Goal: Information Seeking & Learning: Learn about a topic

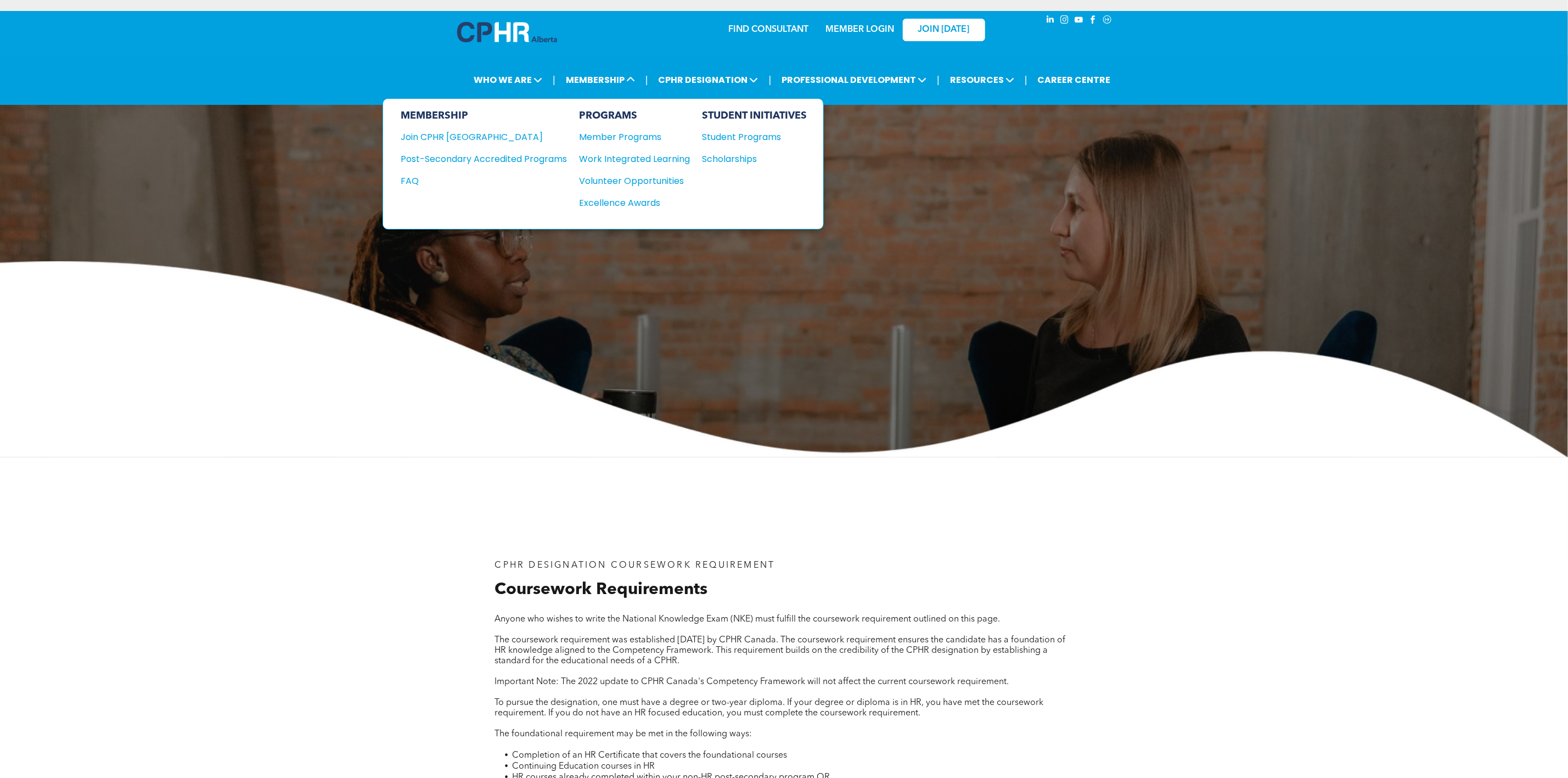
click at [551, 154] on div "Post-Secondary Accredited Programs" at bounding box center [475, 159] width 150 height 14
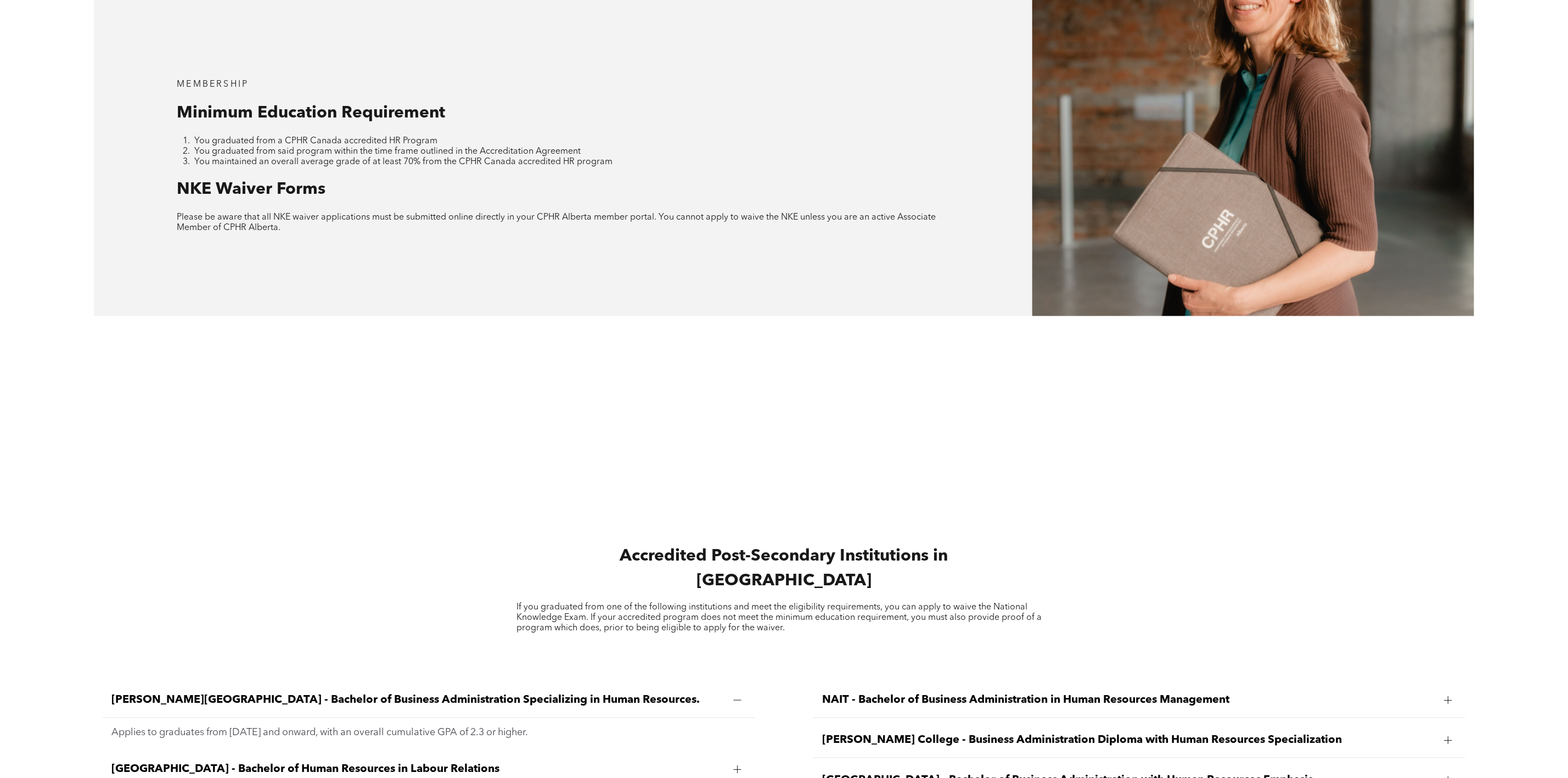
scroll to position [1894, 0]
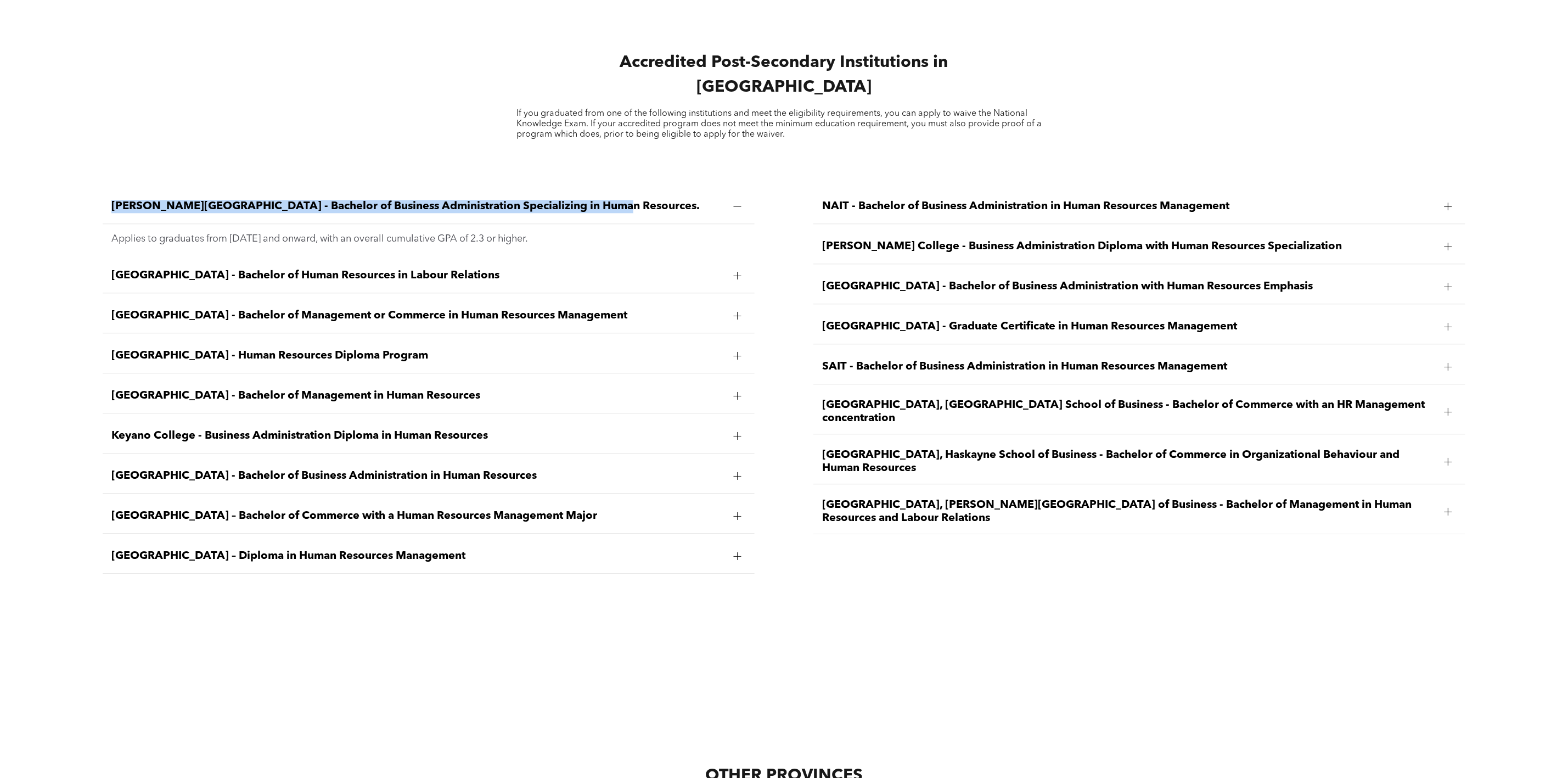
drag, startPoint x: 99, startPoint y: 193, endPoint x: 598, endPoint y: 194, distance: 499.0
click at [598, 194] on div "[PERSON_NAME][GEOGRAPHIC_DATA] - Bachelor of Business Administration Specializi…" at bounding box center [428, 381] width 669 height 402
copy span "[PERSON_NAME][GEOGRAPHIC_DATA] - Bachelor of Business Administration Specializi…"
click at [381, 299] on div "[GEOGRAPHIC_DATA] - Bachelor of Management or Commerce in Human Resources Manag…" at bounding box center [428, 316] width 651 height 35
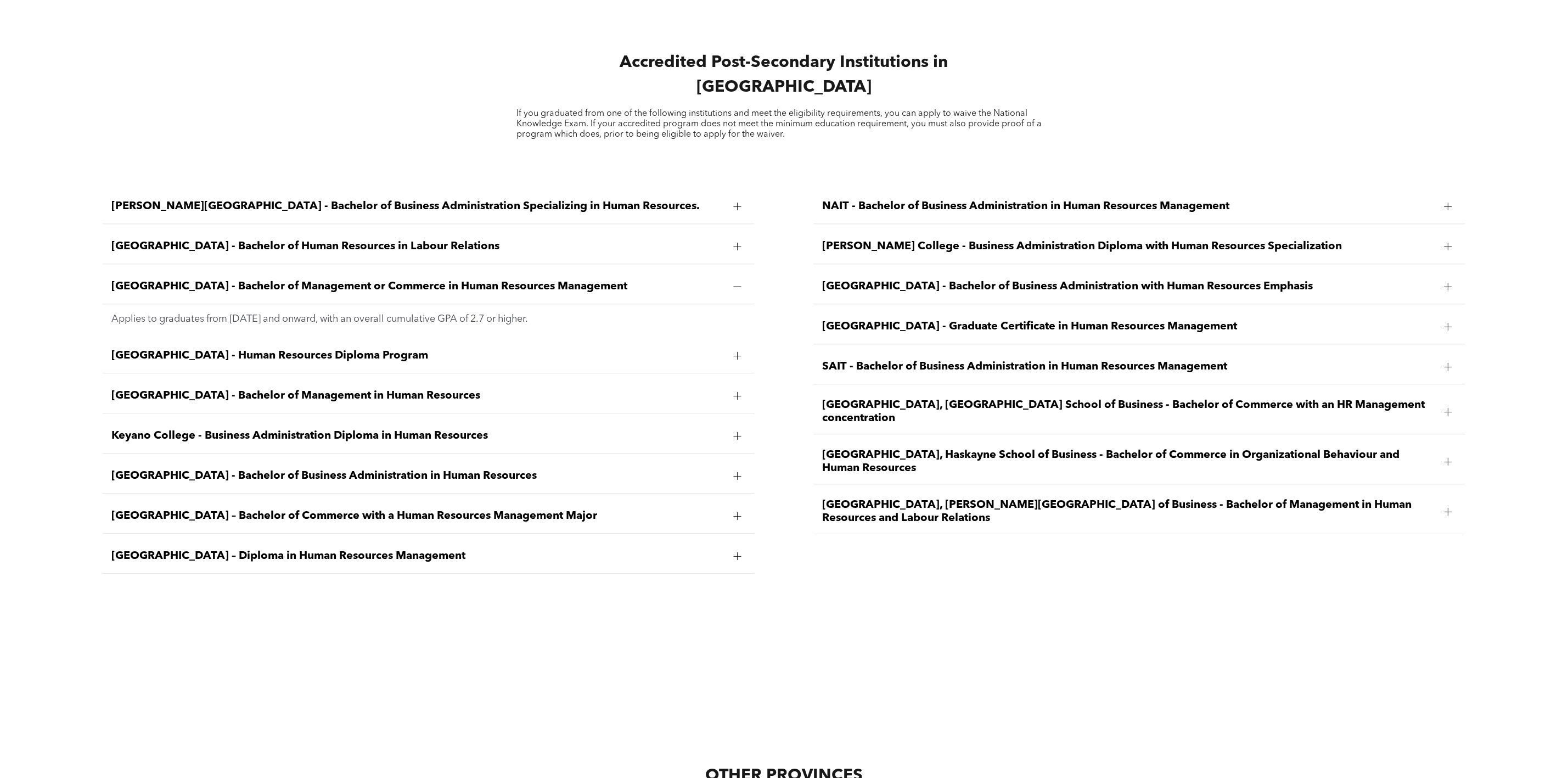
click at [366, 349] on span "[GEOGRAPHIC_DATA] - Human Resources Diploma Program" at bounding box center [418, 356] width 613 height 13
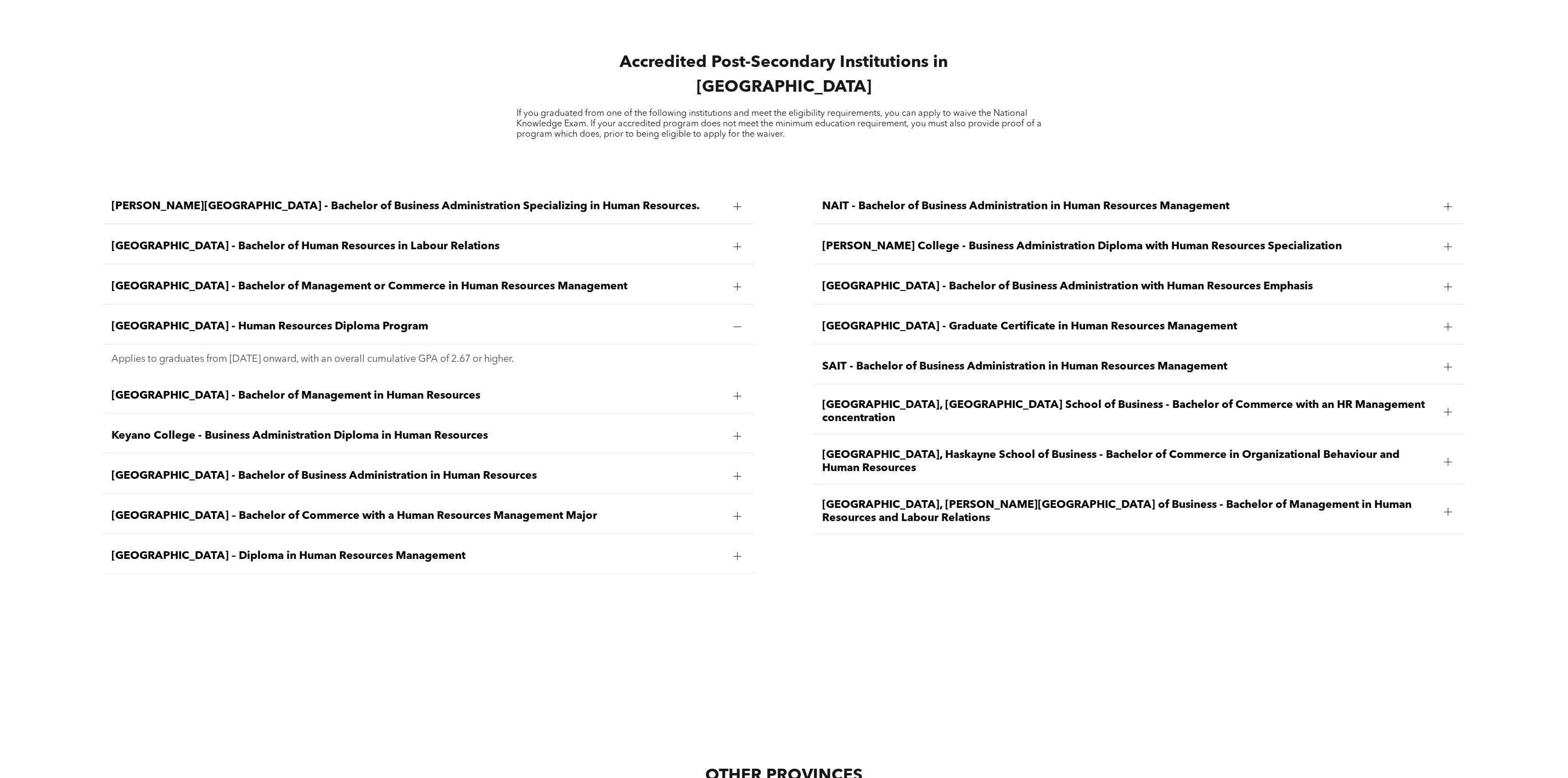
click at [375, 379] on div "[GEOGRAPHIC_DATA] - Bachelor of Management in Human Resources" at bounding box center [428, 396] width 651 height 35
click at [375, 419] on div "Keyano College - Business Administration Diploma in Human Resources" at bounding box center [428, 436] width 651 height 35
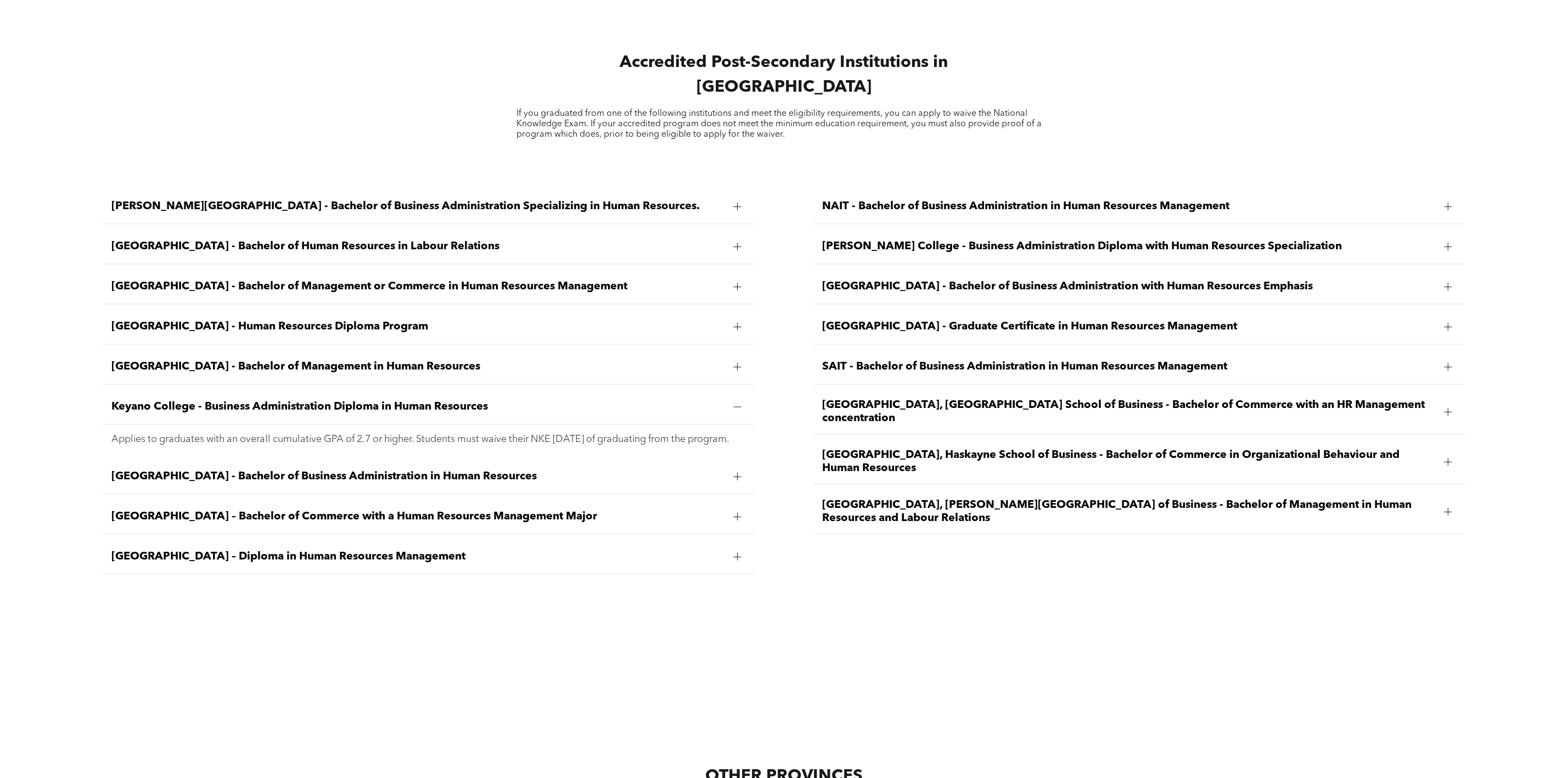
click at [915, 448] on span "[GEOGRAPHIC_DATA], Haskayne School of Business - Bachelor of Commerce in Organi…" at bounding box center [1128, 461] width 613 height 26
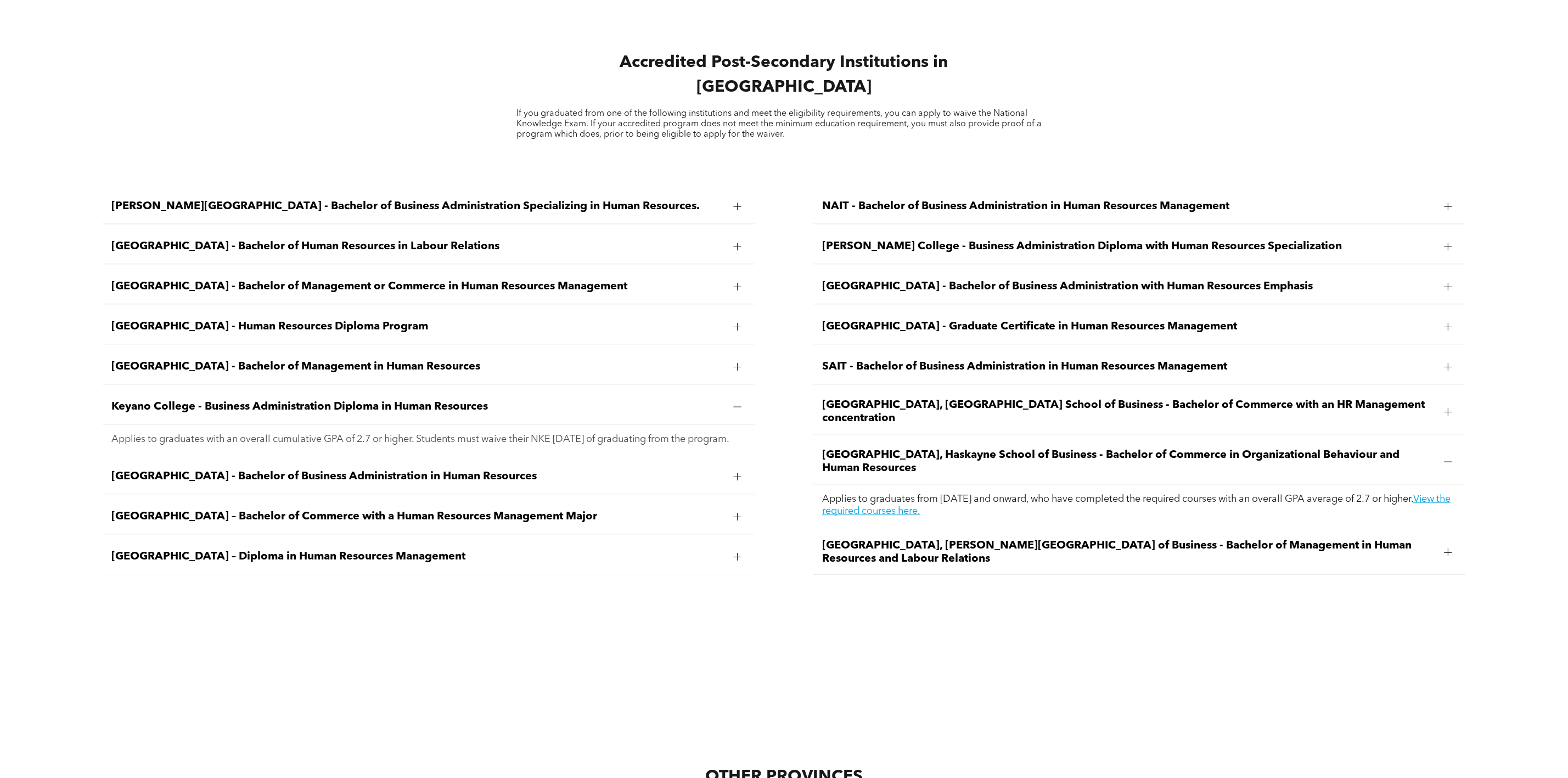
click at [934, 539] on span "[GEOGRAPHIC_DATA], [PERSON_NAME][GEOGRAPHIC_DATA] of Business - Bachelor of Man…" at bounding box center [1128, 552] width 613 height 26
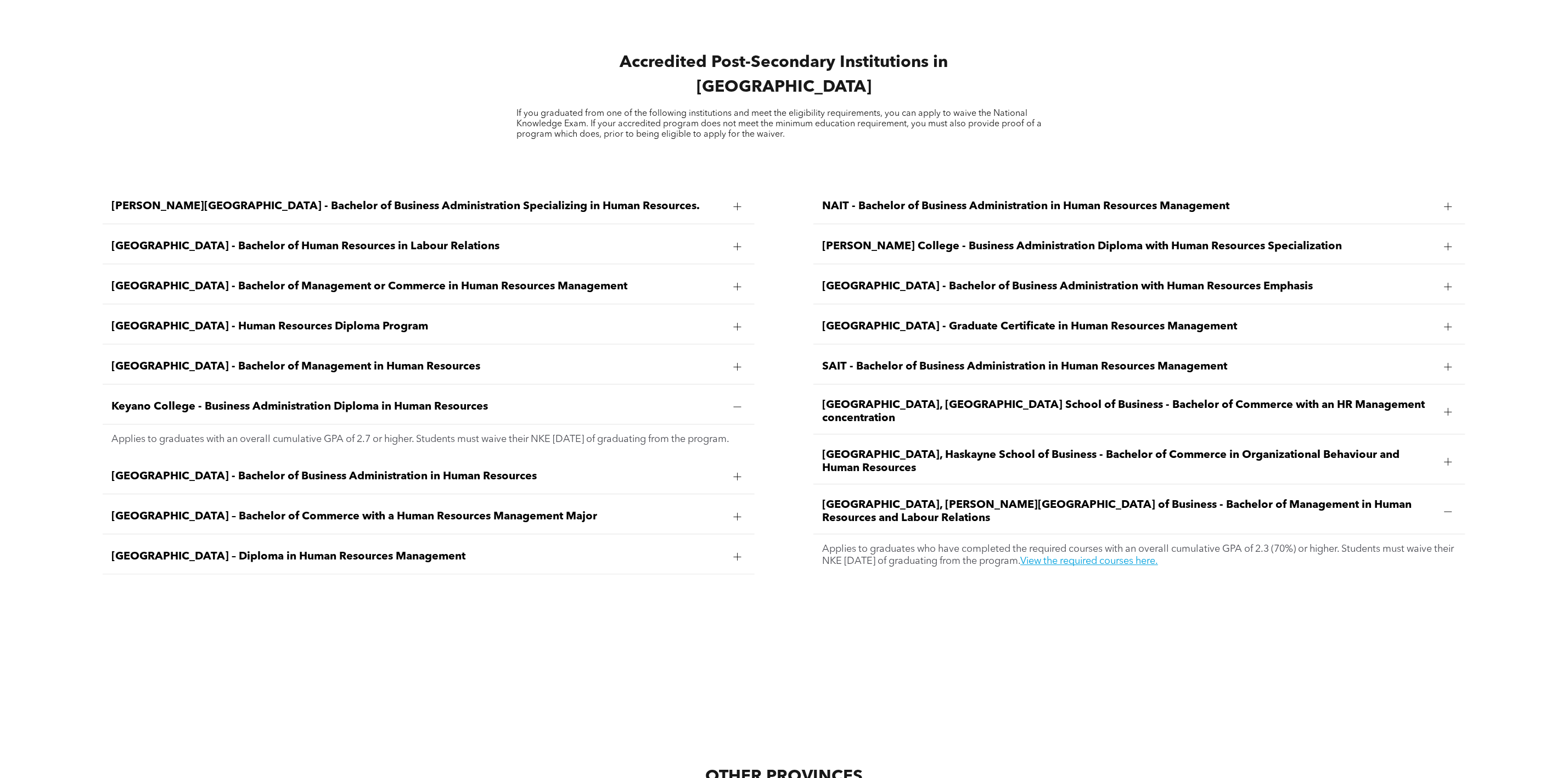
click at [1146, 556] on link "View the required courses here." at bounding box center [1089, 561] width 138 height 10
